Goal: Task Accomplishment & Management: Use online tool/utility

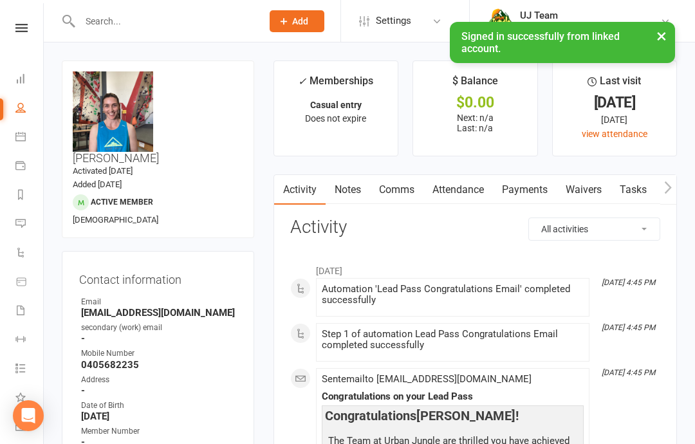
click at [12, 137] on li "Calendar" at bounding box center [21, 138] width 43 height 29
click at [18, 143] on link "Calendar" at bounding box center [29, 138] width 29 height 29
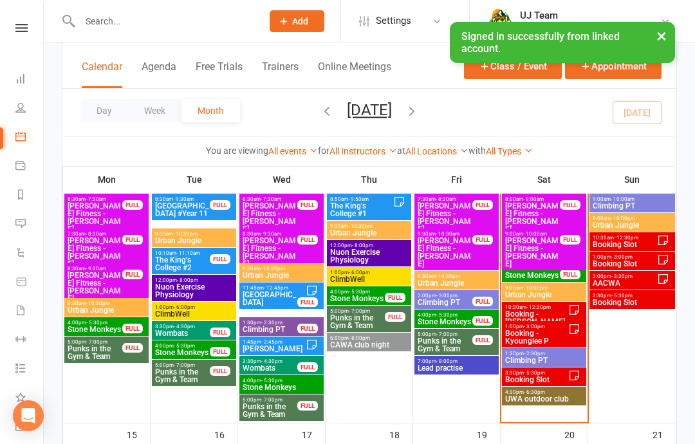
scroll to position [409, 0]
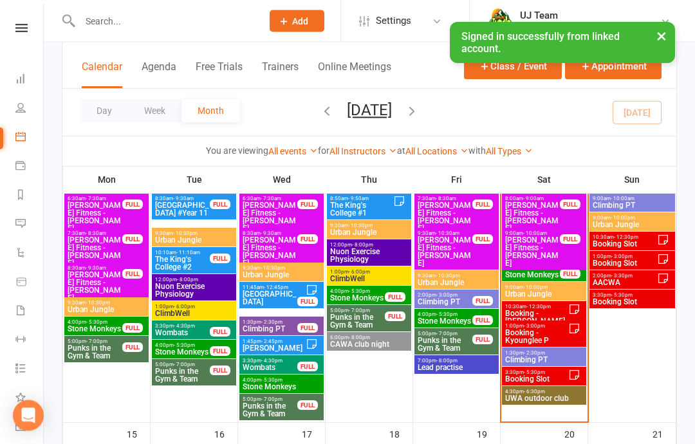
click at [561, 377] on span "Booking Slot" at bounding box center [537, 380] width 64 height 8
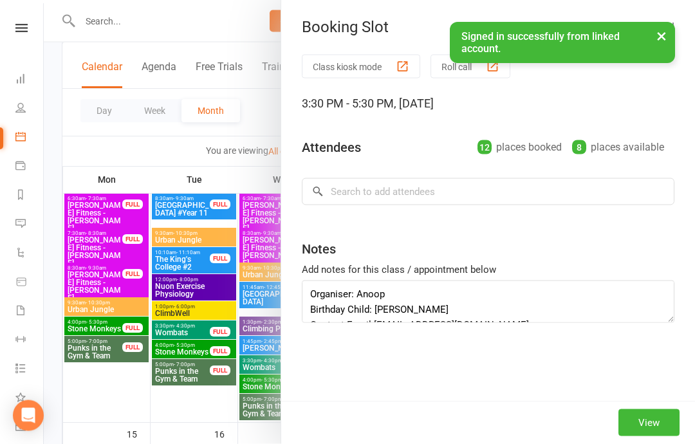
scroll to position [410, 0]
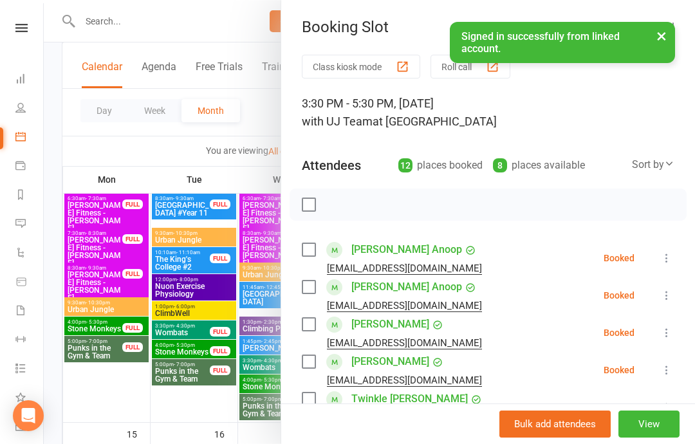
click at [652, 438] on button "View" at bounding box center [649, 424] width 61 height 27
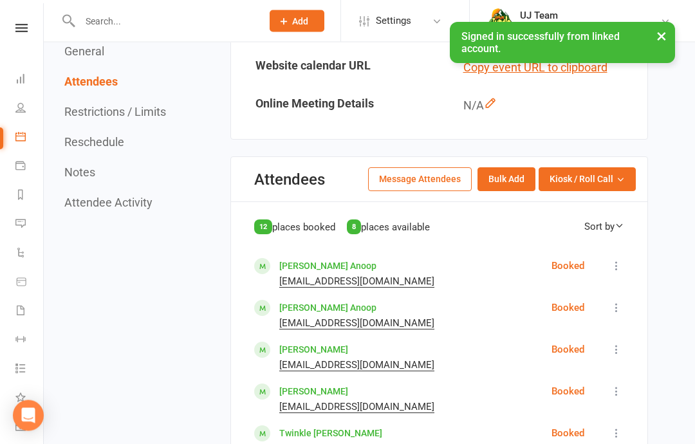
scroll to position [471, 0]
click at [619, 260] on icon at bounding box center [616, 266] width 13 height 13
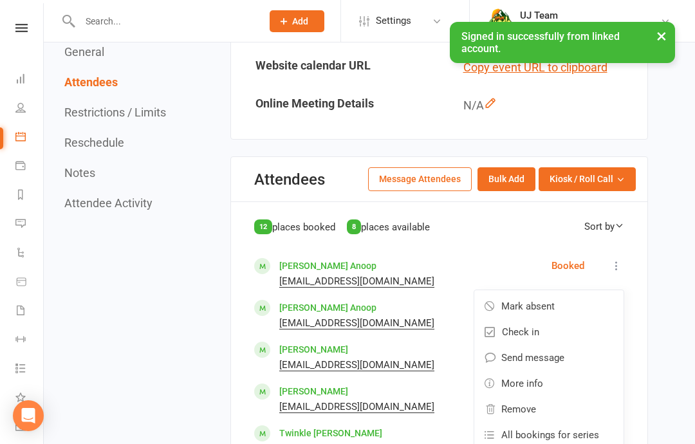
click at [554, 326] on link "Check in" at bounding box center [549, 332] width 149 height 26
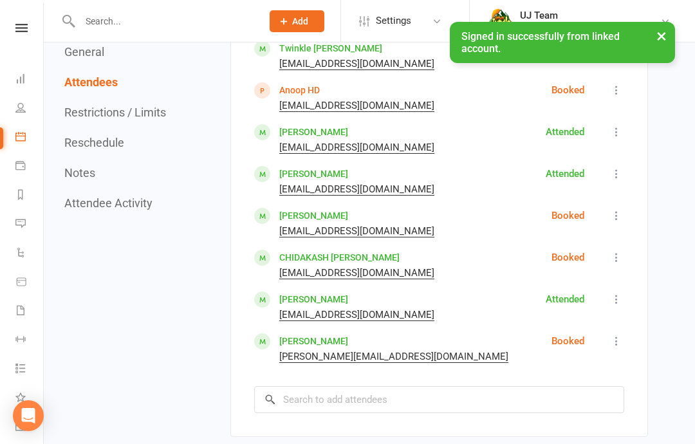
scroll to position [858, 0]
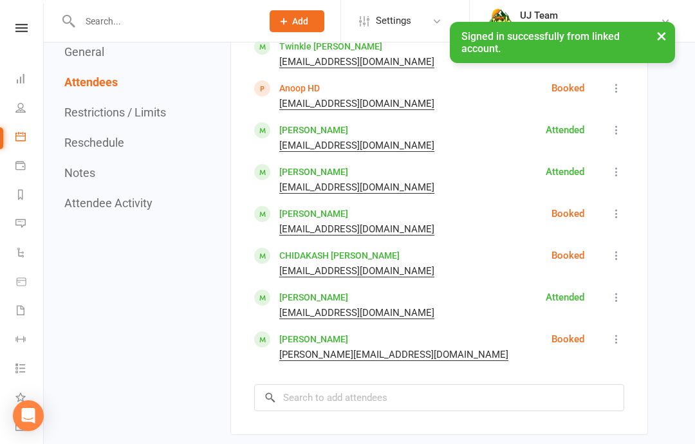
click at [618, 255] on icon at bounding box center [616, 255] width 13 height 13
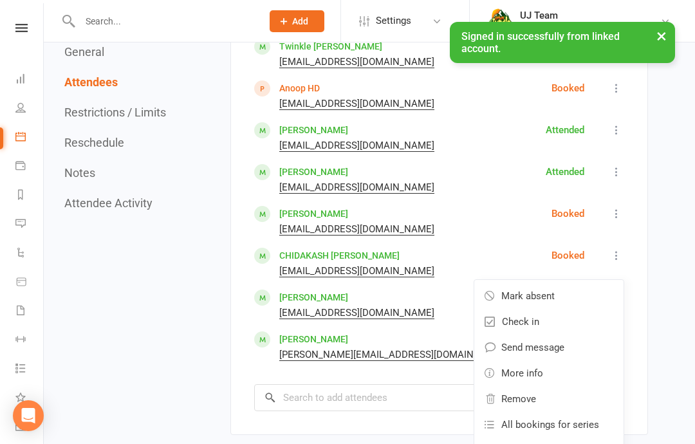
click at [547, 318] on link "Check in" at bounding box center [549, 322] width 149 height 26
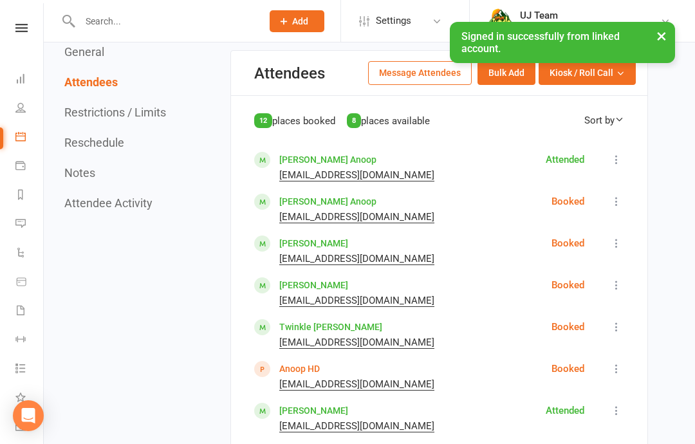
scroll to position [592, 0]
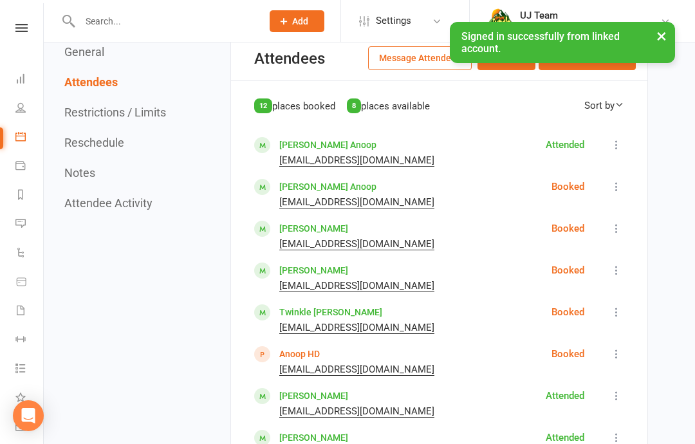
click at [619, 182] on icon at bounding box center [616, 186] width 13 height 13
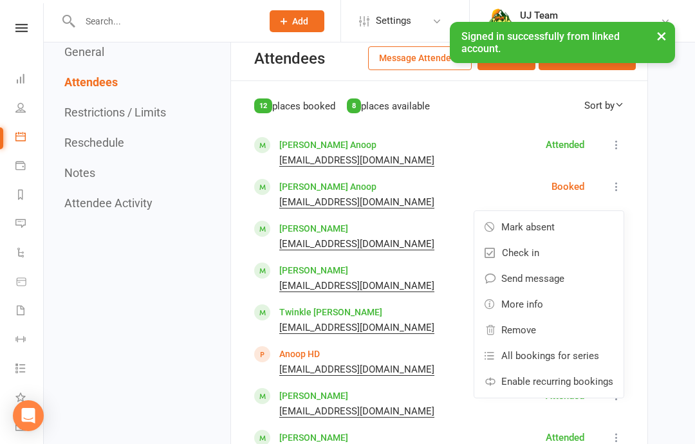
click at [587, 249] on link "Check in" at bounding box center [549, 253] width 149 height 26
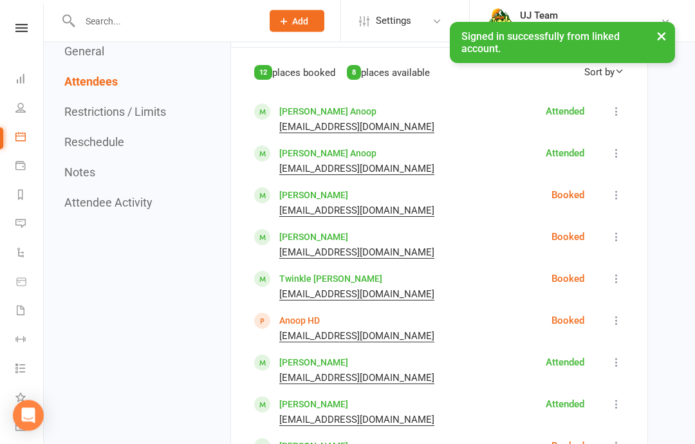
scroll to position [625, 0]
click at [301, 193] on link "[PERSON_NAME]" at bounding box center [313, 195] width 69 height 10
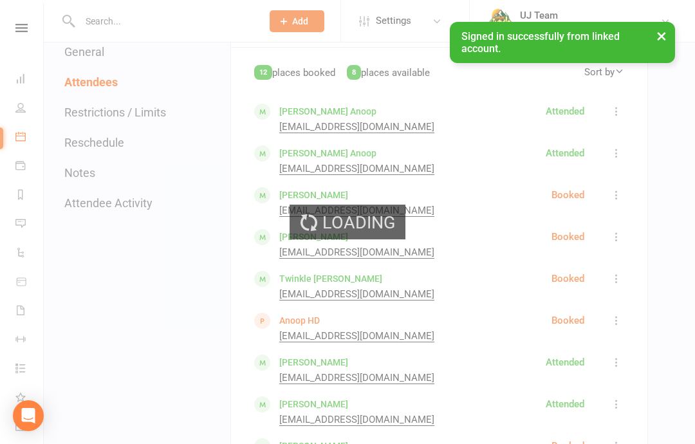
click at [307, 279] on div "Loading" at bounding box center [347, 222] width 695 height 444
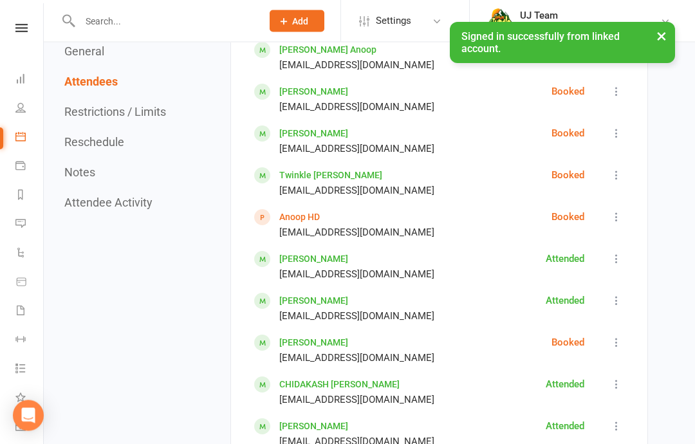
scroll to position [685, 0]
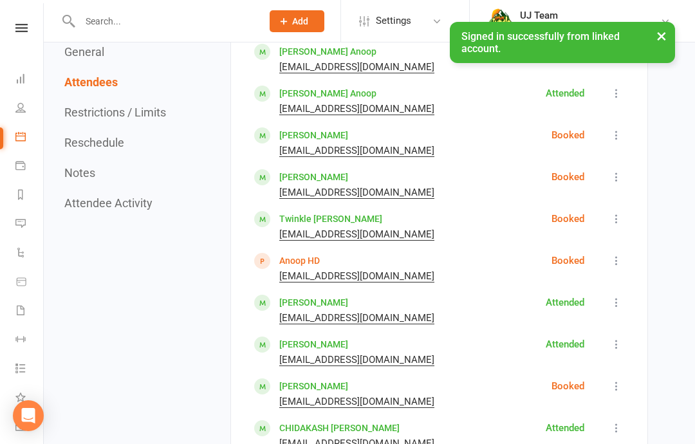
click at [324, 214] on link "Twinkle [PERSON_NAME]" at bounding box center [330, 219] width 103 height 10
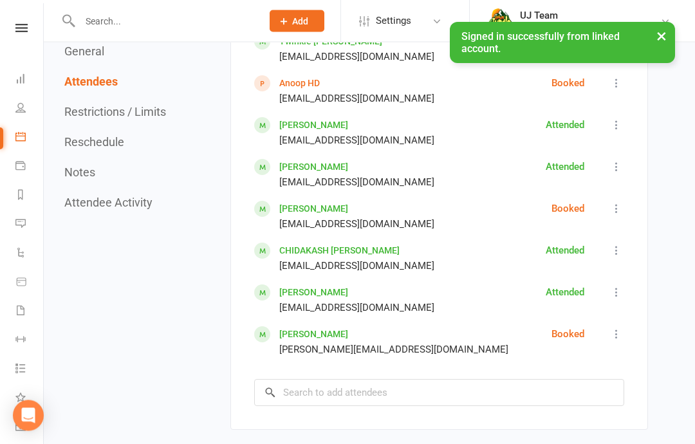
scroll to position [863, 0]
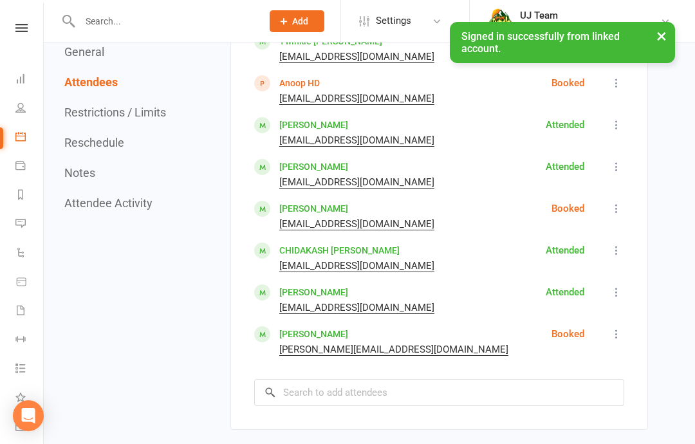
click at [613, 207] on icon at bounding box center [616, 208] width 13 height 13
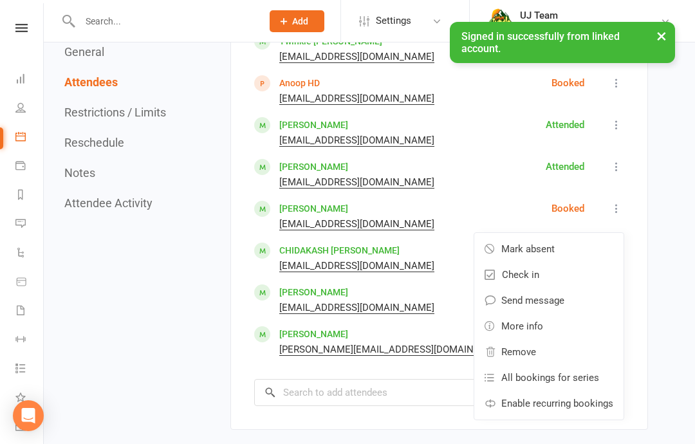
click at [556, 273] on link "Check in" at bounding box center [549, 275] width 149 height 26
